Goal: Task Accomplishment & Management: Use online tool/utility

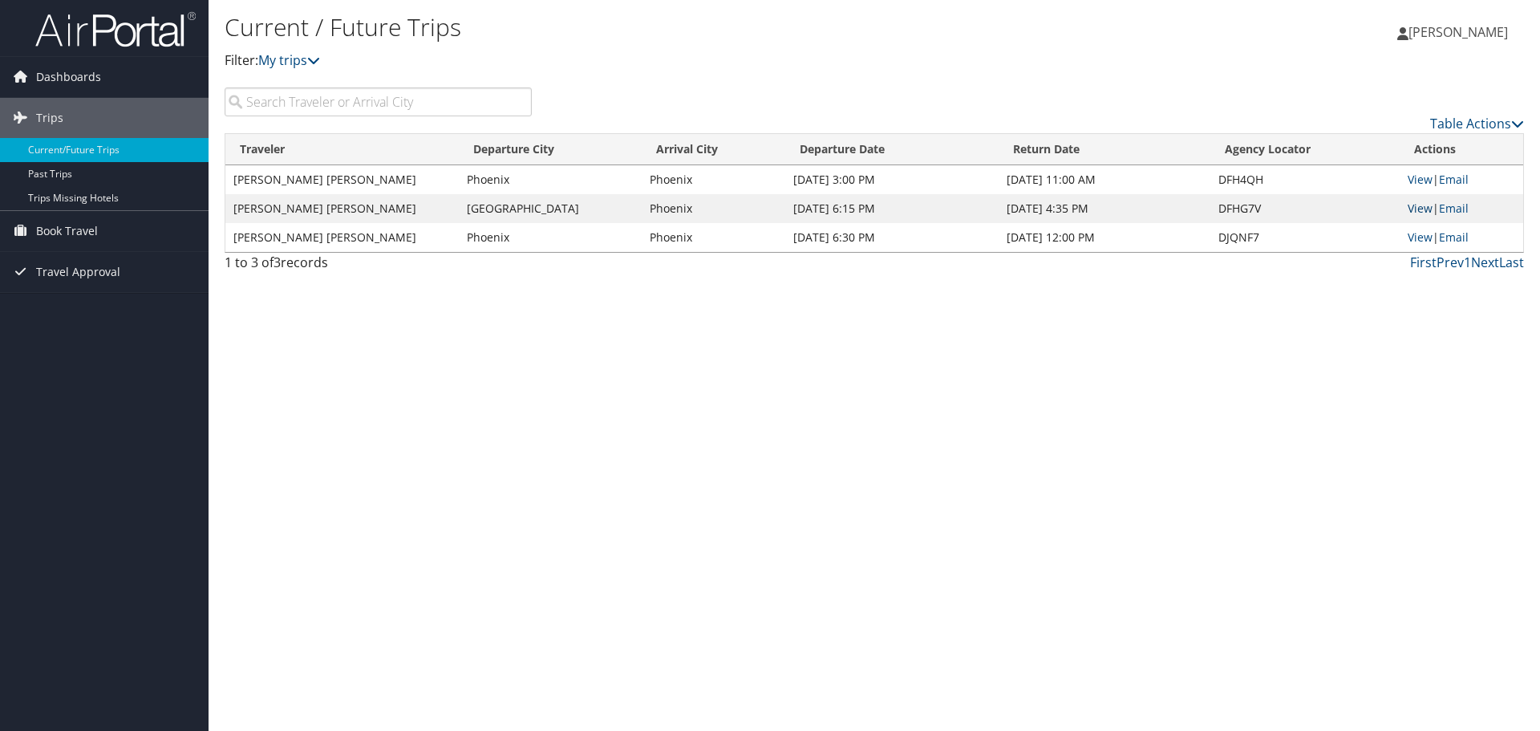
click at [1422, 202] on link "View" at bounding box center [1420, 208] width 25 height 15
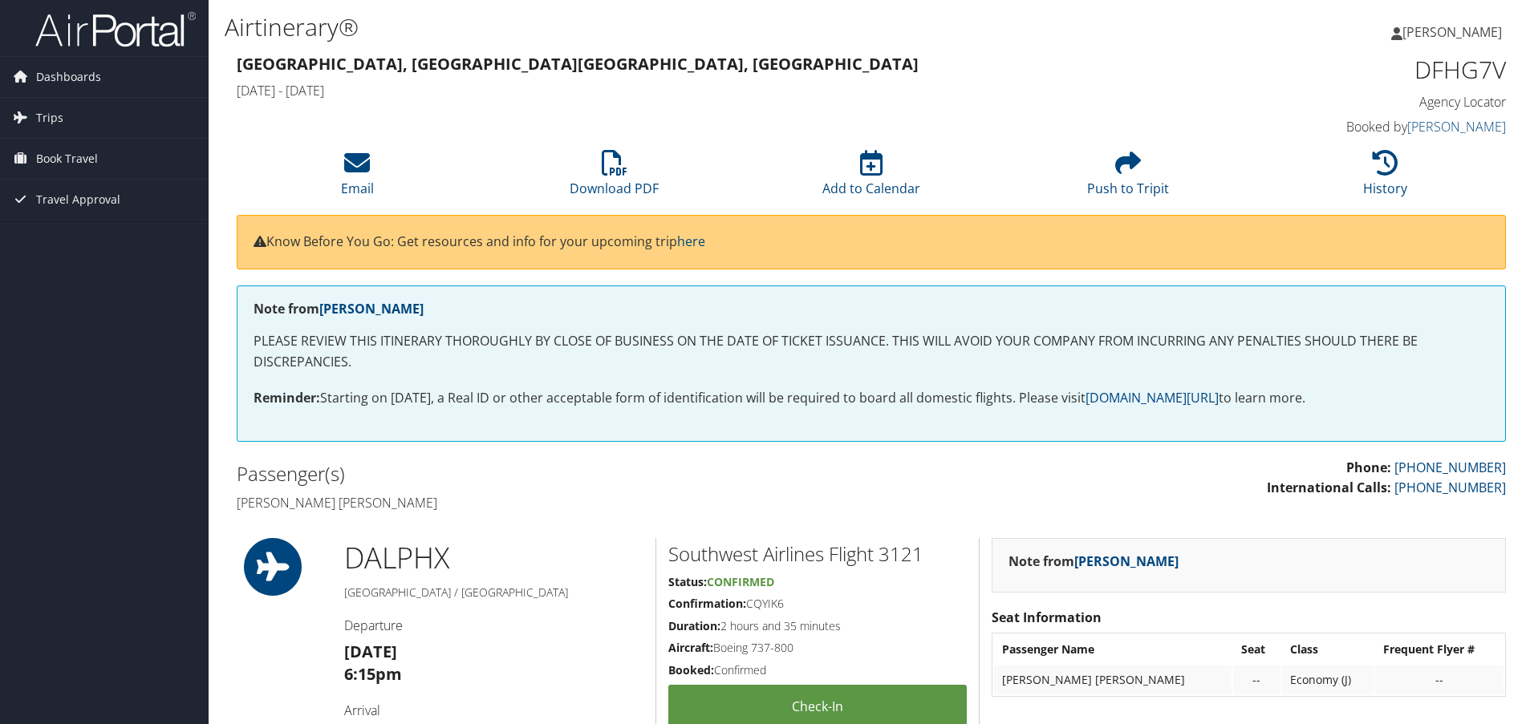
scroll to position [169, 0]
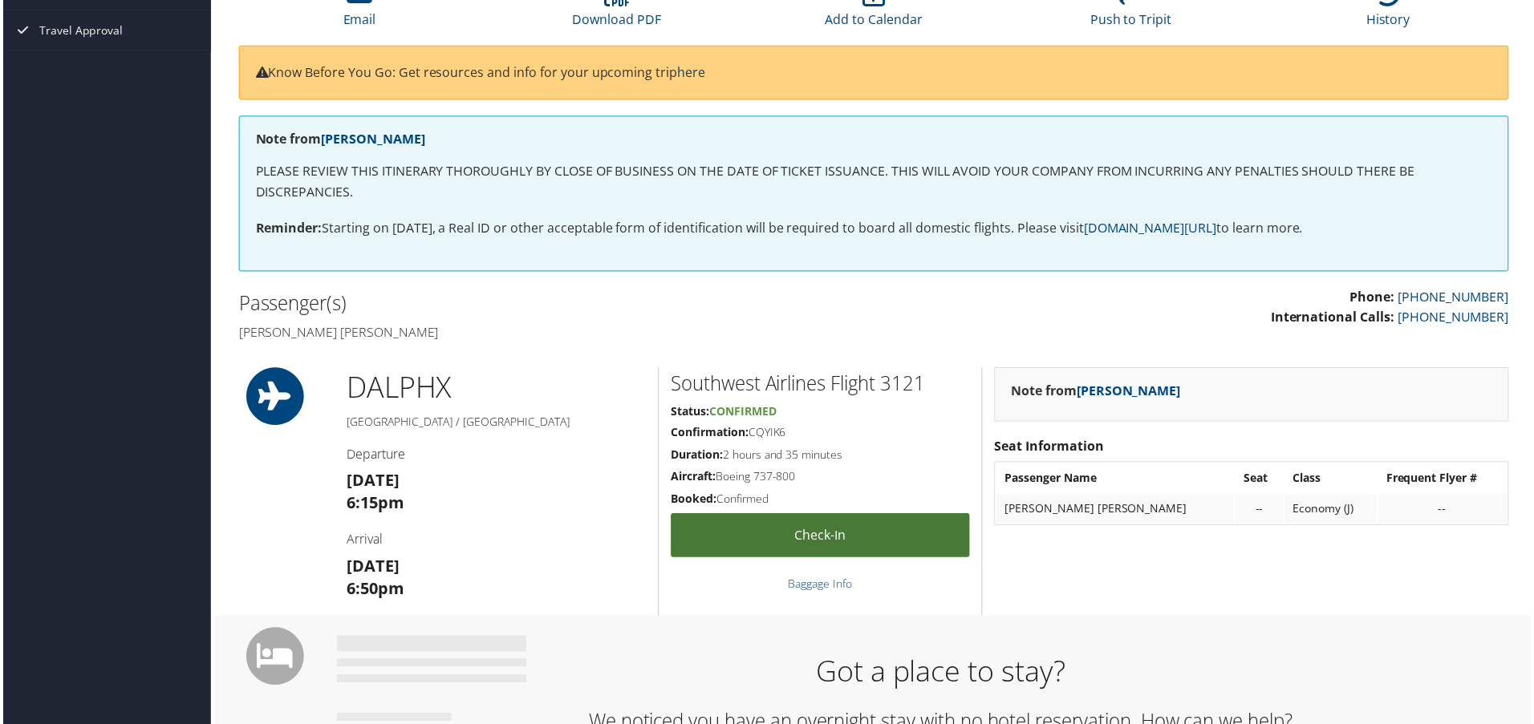
click at [763, 539] on link "Check-in" at bounding box center [821, 538] width 300 height 44
drag, startPoint x: 797, startPoint y: 440, endPoint x: 744, endPoint y: 431, distance: 54.6
click at [744, 431] on h5 "Confirmation: CQYIK6" at bounding box center [821, 435] width 300 height 16
copy h5 ": CQYIK6"
click at [787, 424] on div "Southwest Airlines Flight 3121 Status: Confirmed Confirmation: CQYIK6 Duration:…" at bounding box center [820, 493] width 325 height 249
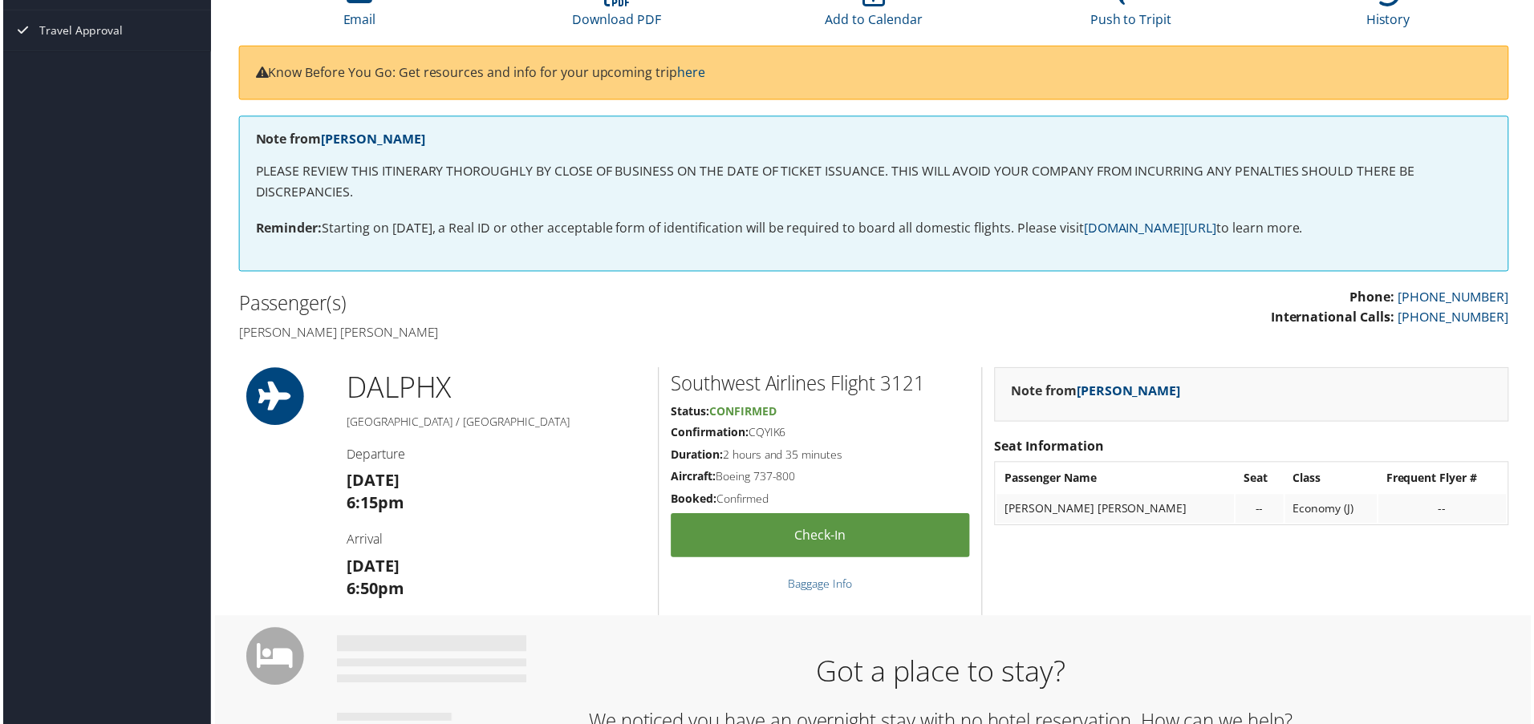
drag, startPoint x: 750, startPoint y: 434, endPoint x: 786, endPoint y: 437, distance: 36.2
click at [786, 437] on h5 "Confirmation: CQYIK6" at bounding box center [821, 435] width 300 height 16
copy h5 "CQYIK6"
